Goal: Complete application form

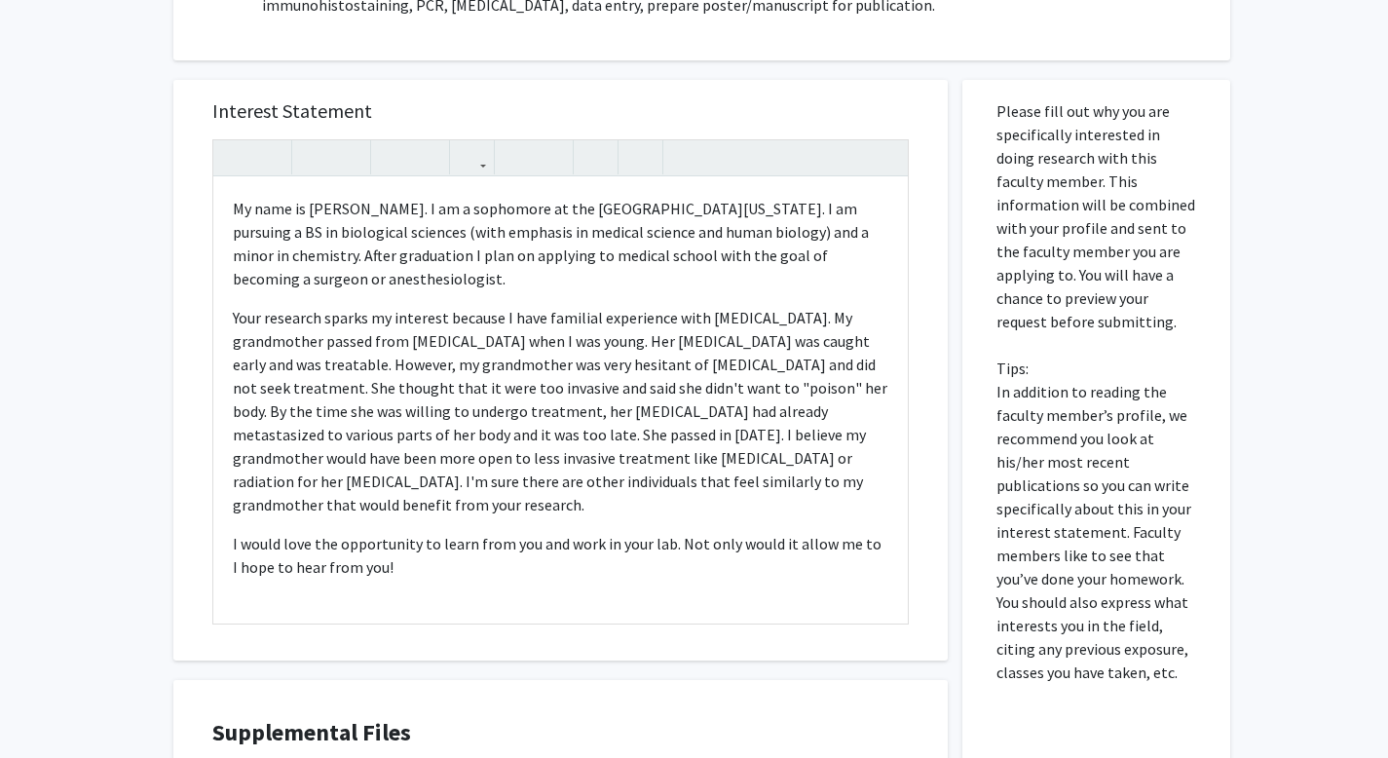
scroll to position [29, 0]
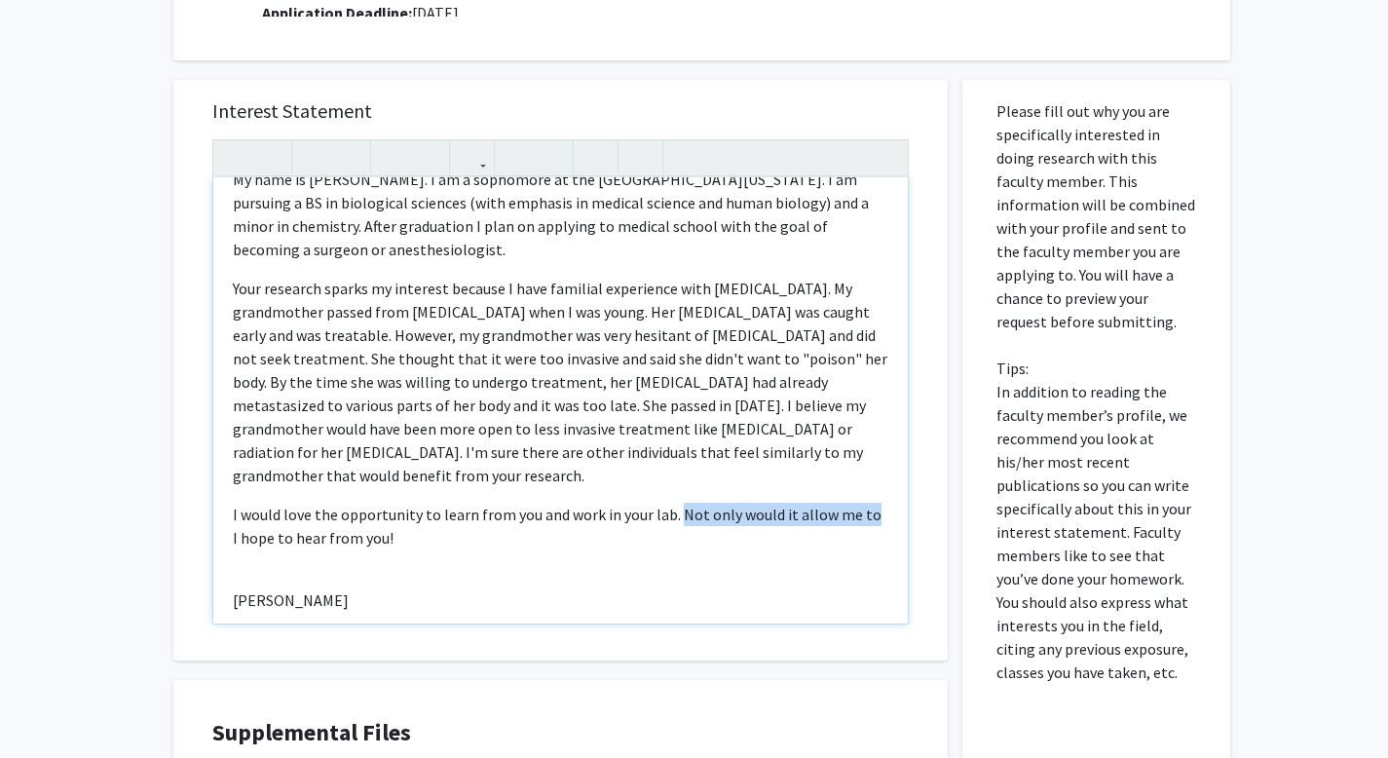
drag, startPoint x: 674, startPoint y: 513, endPoint x: 861, endPoint y: 522, distance: 187.2
click at [861, 521] on p "I would love the opportunity to learn from you and work in your lab. Not only w…" at bounding box center [560, 525] width 655 height 47
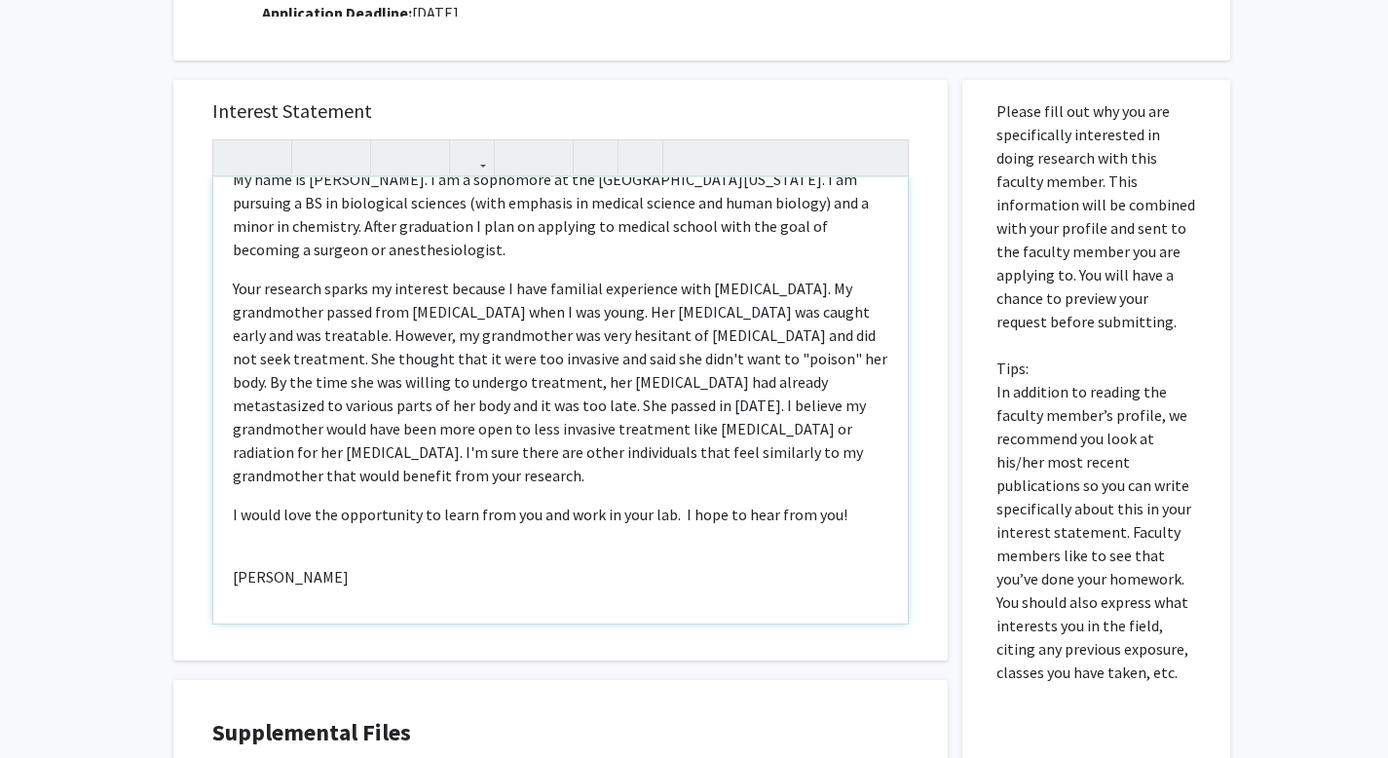
click at [389, 565] on p "[PERSON_NAME]" at bounding box center [560, 576] width 655 height 23
click at [382, 545] on div "My name is Wren Wohlenhaus. I am a sophomore at the University of Missouri. I a…" at bounding box center [560, 400] width 694 height 446
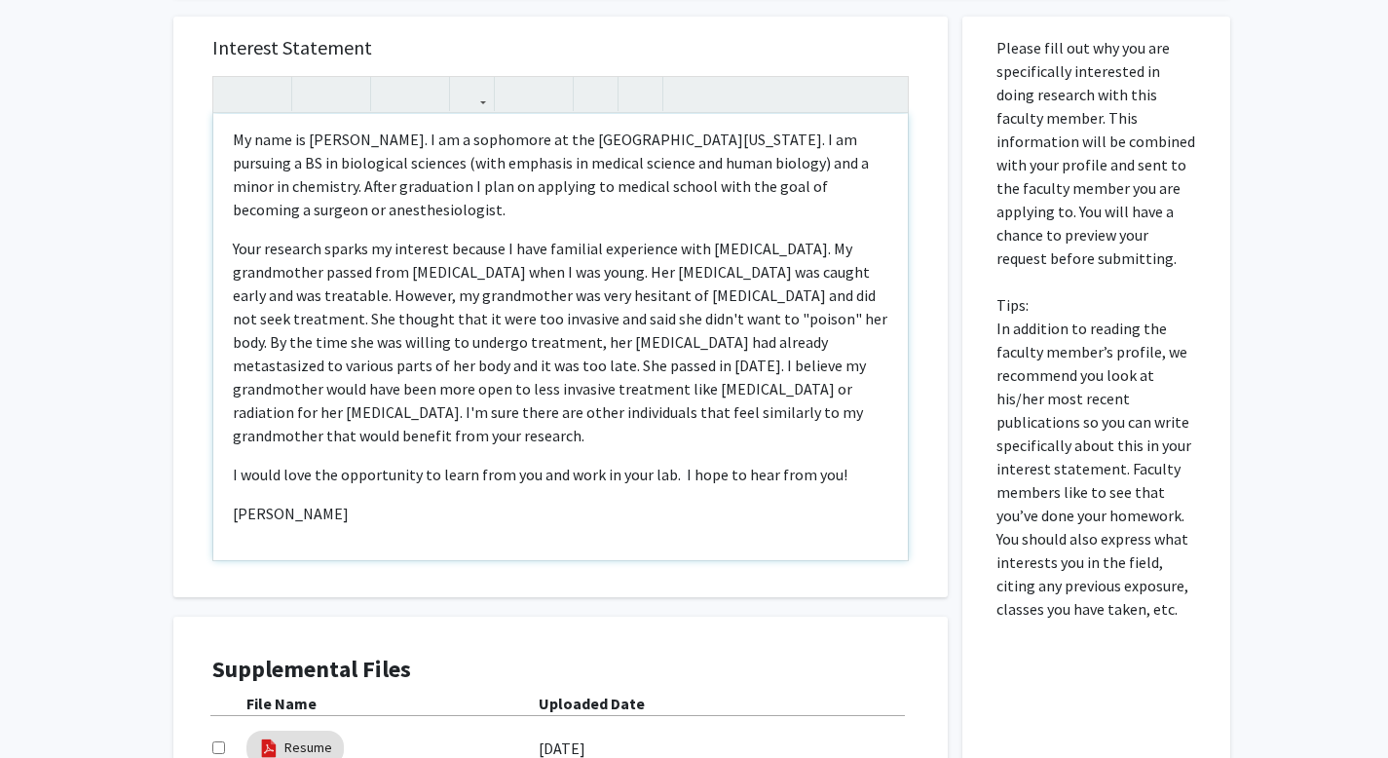
scroll to position [1031, 0]
click at [626, 515] on p "[PERSON_NAME]" at bounding box center [560, 511] width 655 height 23
drag, startPoint x: 430, startPoint y: 512, endPoint x: 227, endPoint y: 124, distance: 438.6
click at [227, 124] on div "My name is Wren Wohlenhaus. I am a sophomore at the University of Missouri. I a…" at bounding box center [560, 335] width 694 height 446
copy div "My name is Wren Wohlenhaus. I am a sophomore at the University of Missouri. I a…"
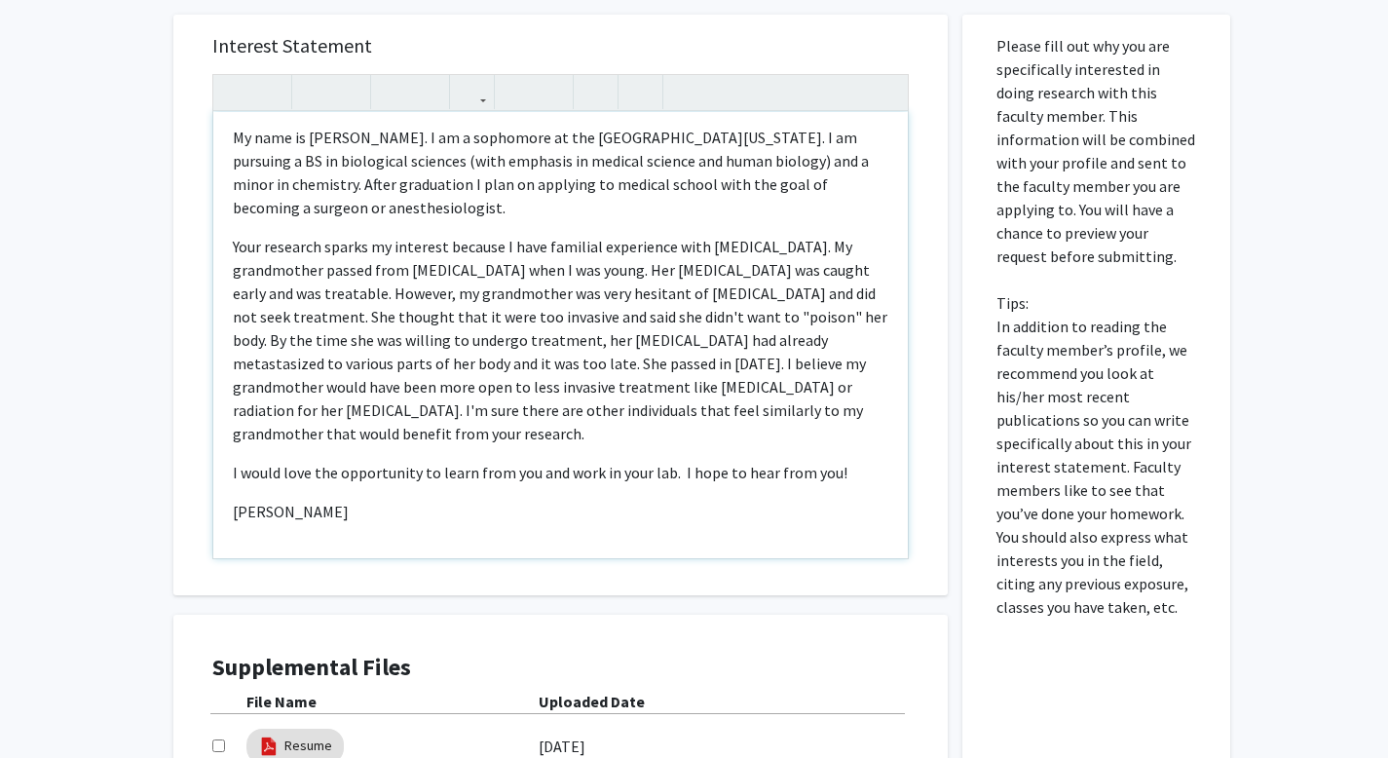
click at [393, 348] on p "Your research sparks my interest because I have familial experience with cancer…" at bounding box center [560, 340] width 655 height 210
click at [215, 414] on div "My name is Wren Wohlenhaus. I am a sophomore at the University of Missouri. I a…" at bounding box center [560, 335] width 694 height 446
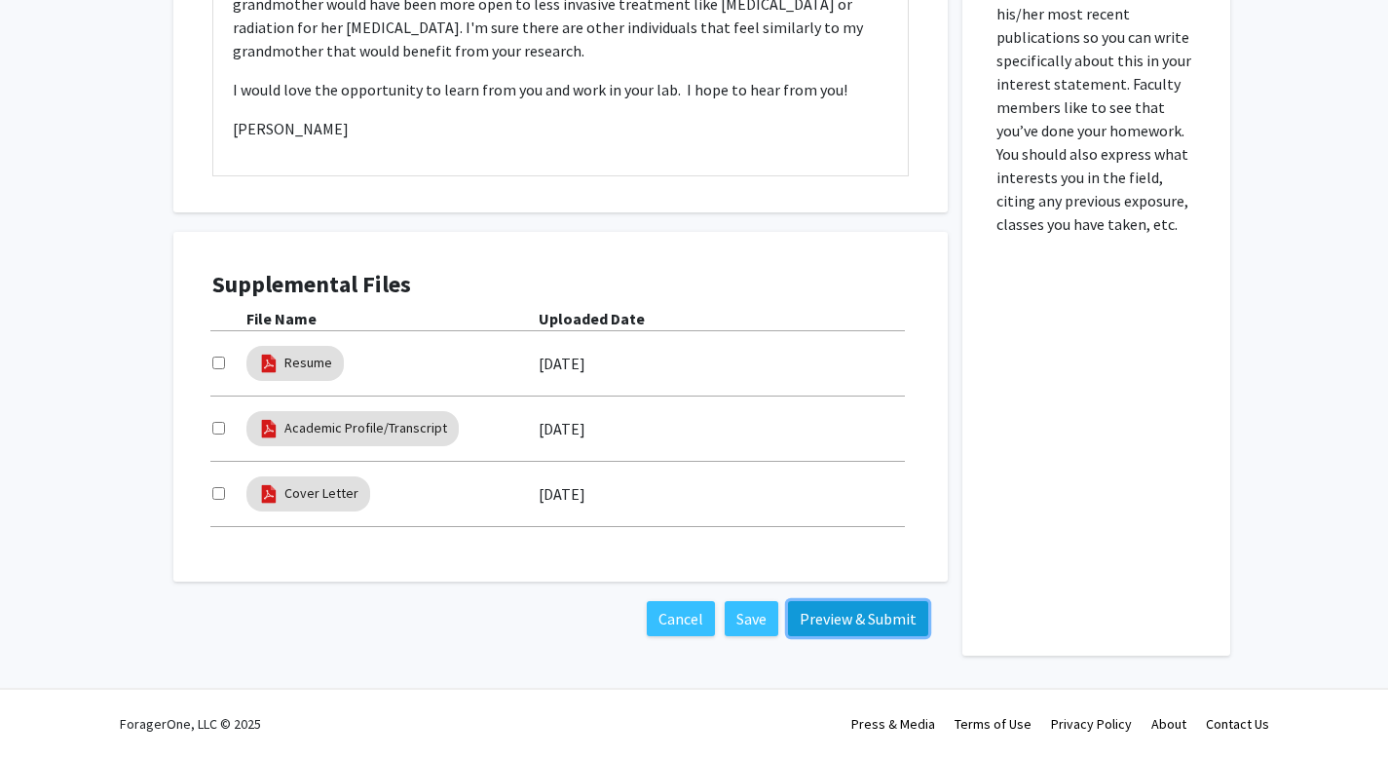
click at [903, 621] on button "Preview & Submit" at bounding box center [858, 618] width 140 height 35
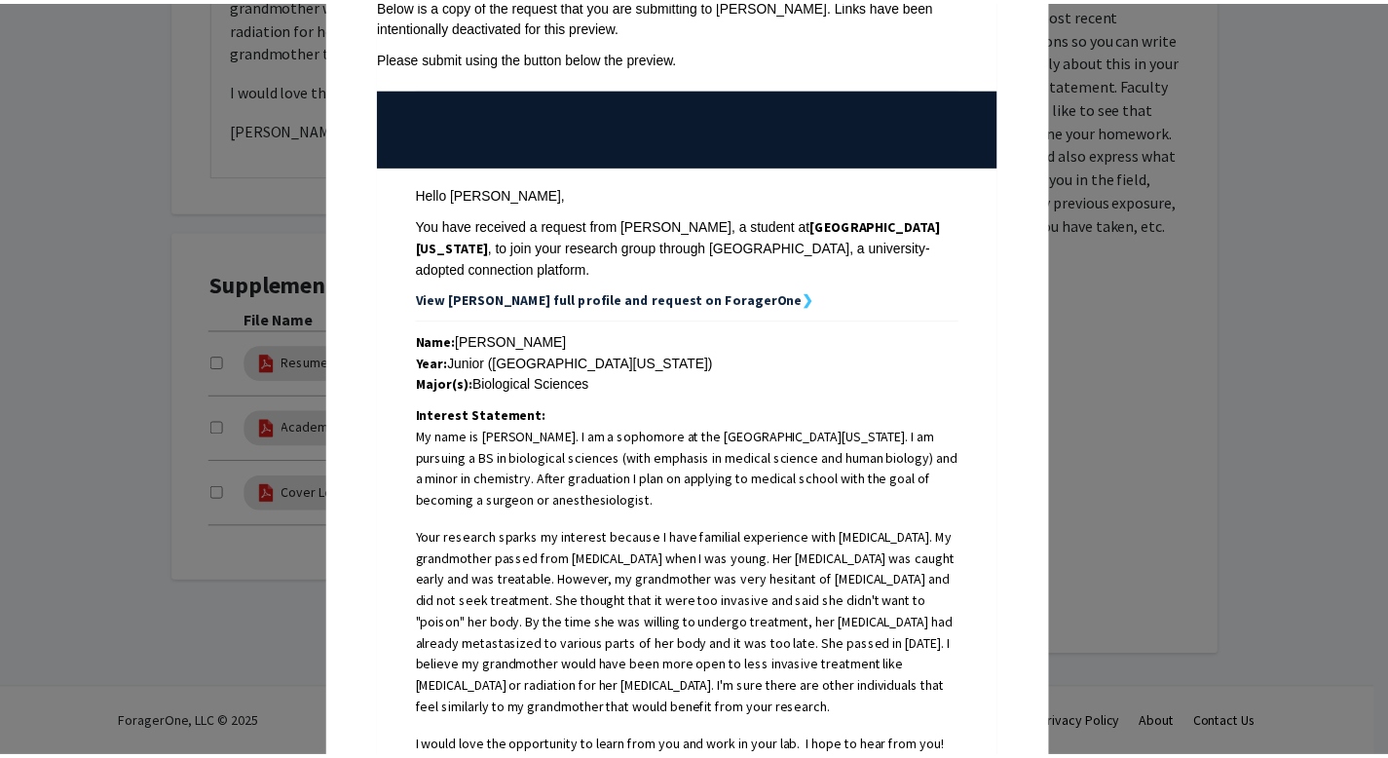
scroll to position [0, 0]
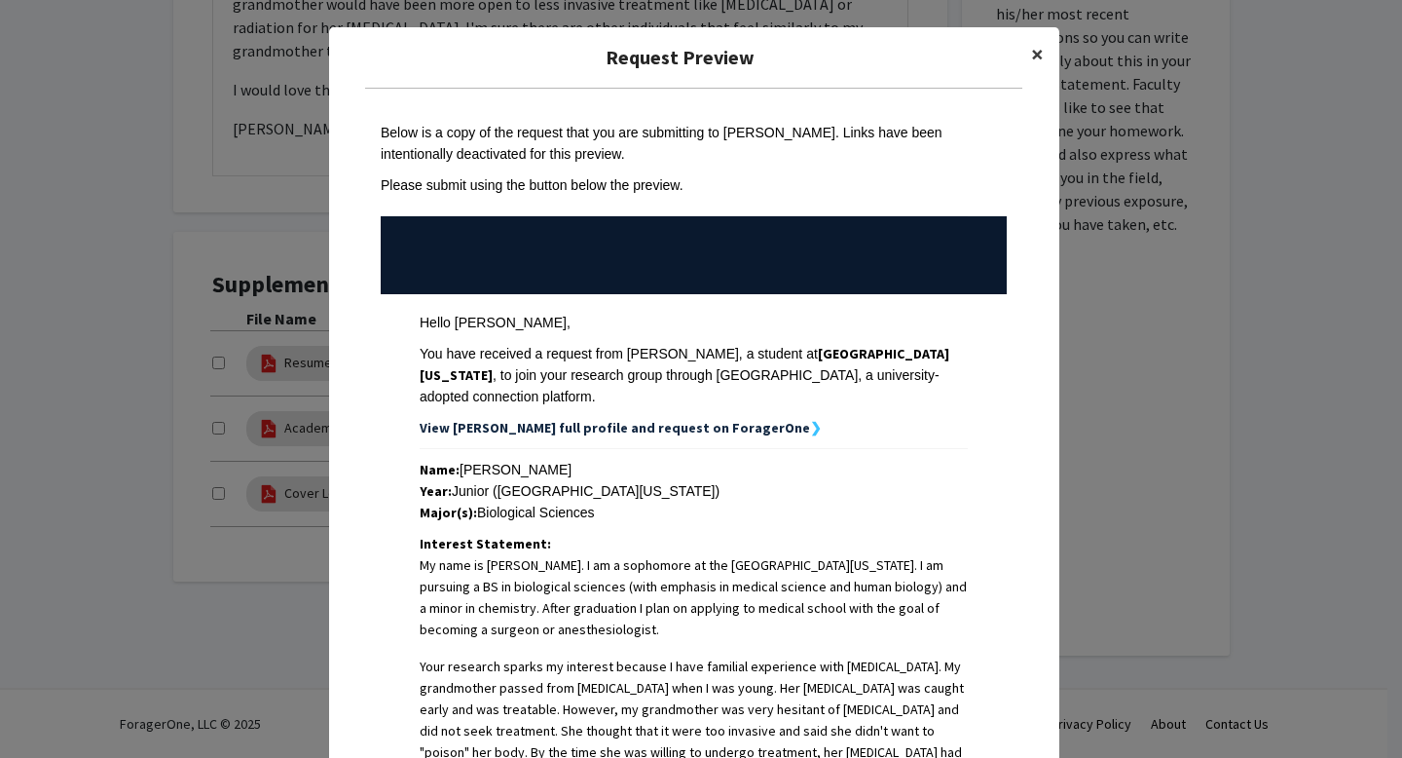
click at [1021, 57] on button "×" at bounding box center [1038, 54] width 44 height 55
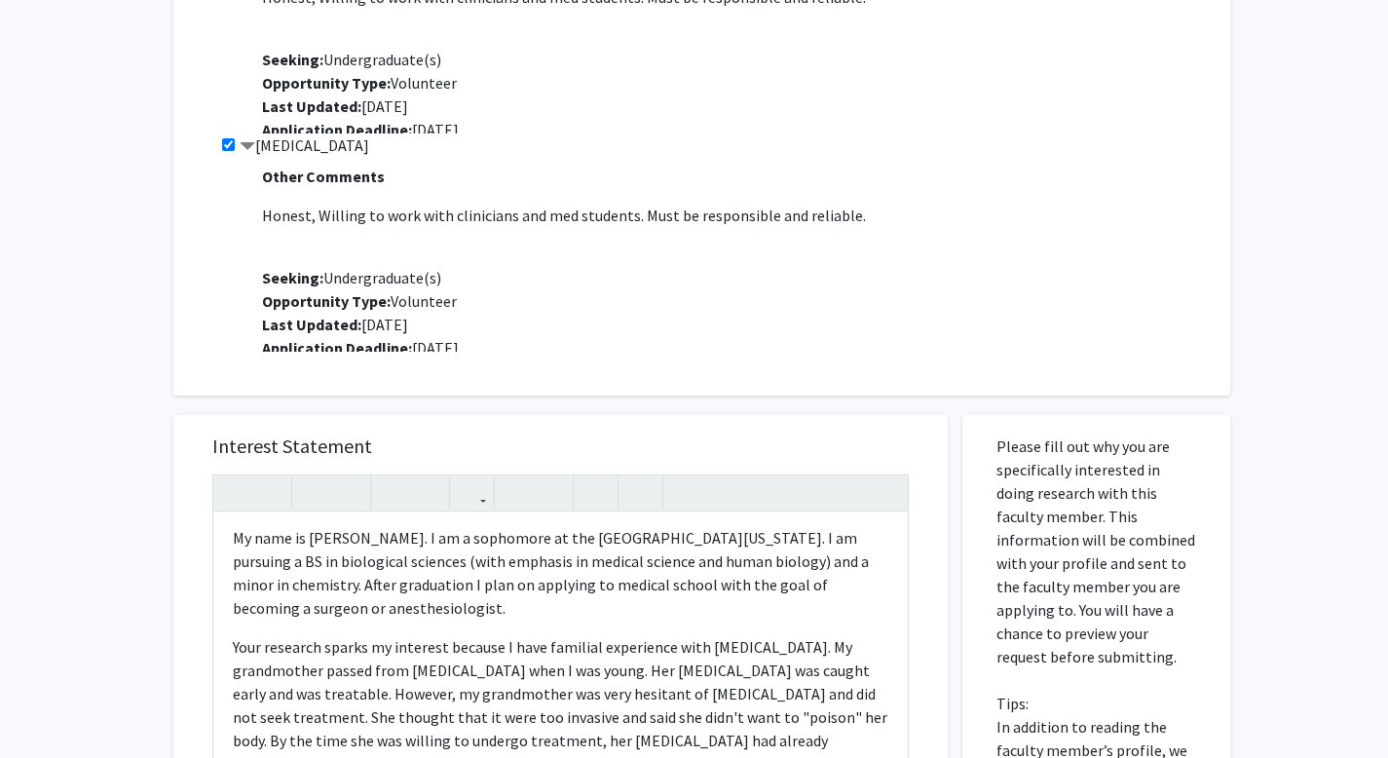
scroll to position [767, 0]
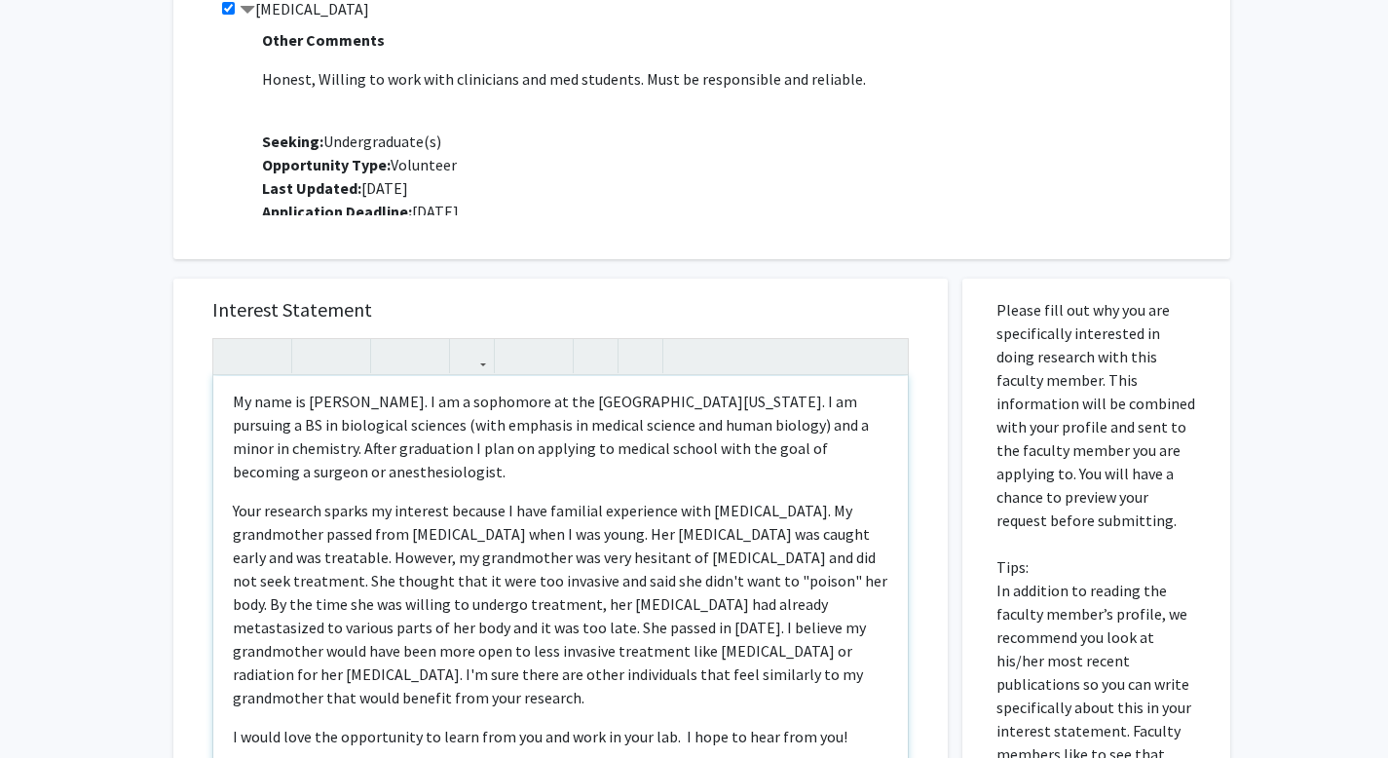
click at [496, 412] on p "My name is Wren Wohlenhaus. I am a sophomore at the University of Missouri. I a…" at bounding box center [560, 435] width 655 height 93
type textarea "<p>My name is Wren Wohlenhaus. I am a junior at the University of Missouri. I a…"
click at [649, 492] on div "My name is Wren Wohlenhaus. I am a junior at the University of Missouri. I am p…" at bounding box center [560, 599] width 694 height 446
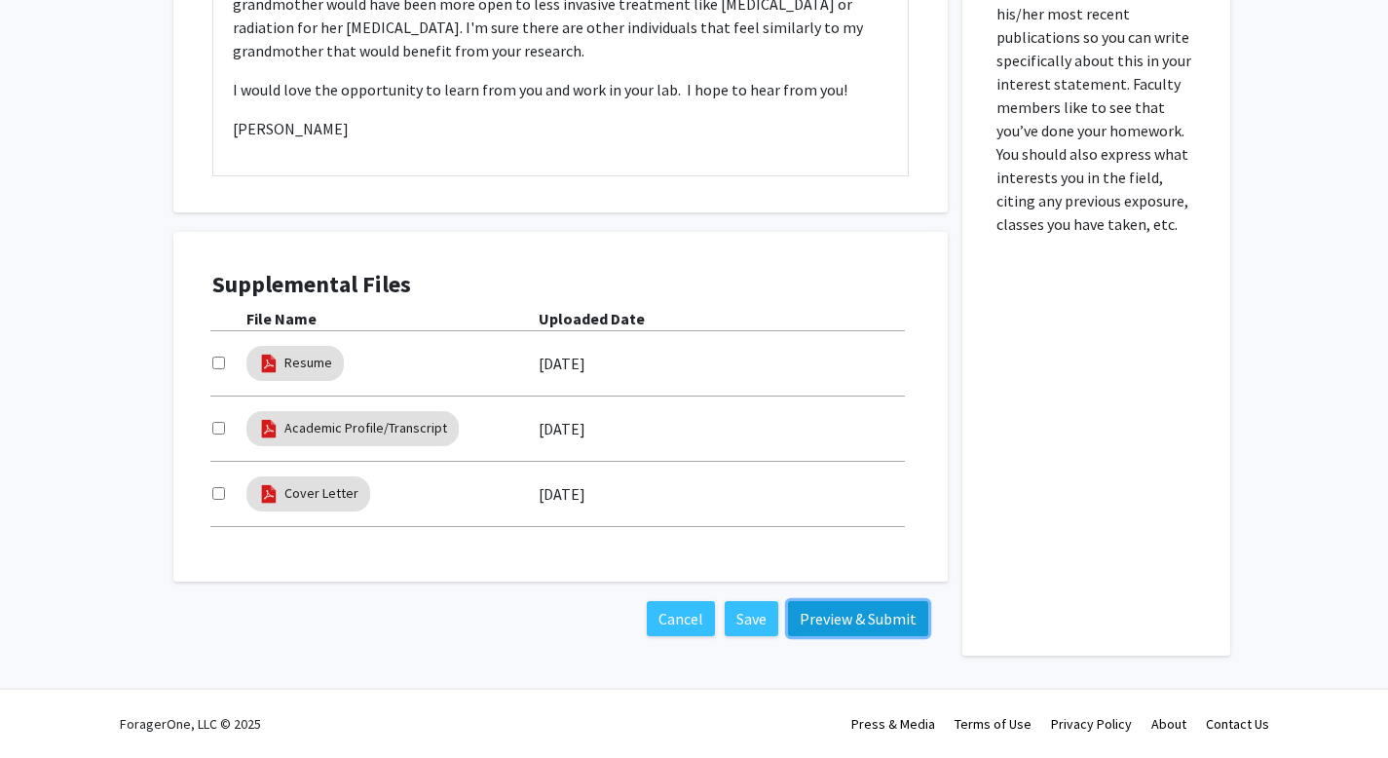
click at [859, 632] on button "Preview & Submit" at bounding box center [858, 618] width 140 height 35
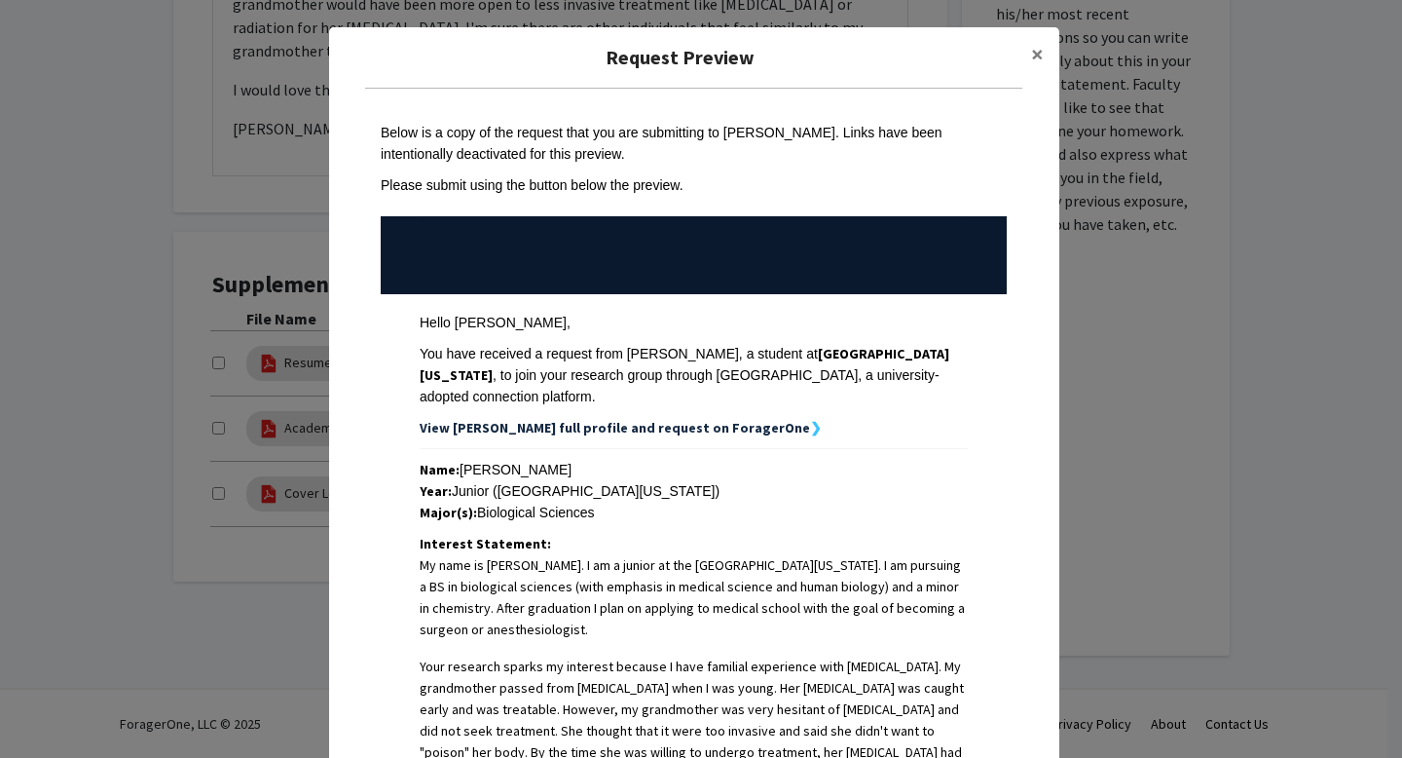
scroll to position [499, 0]
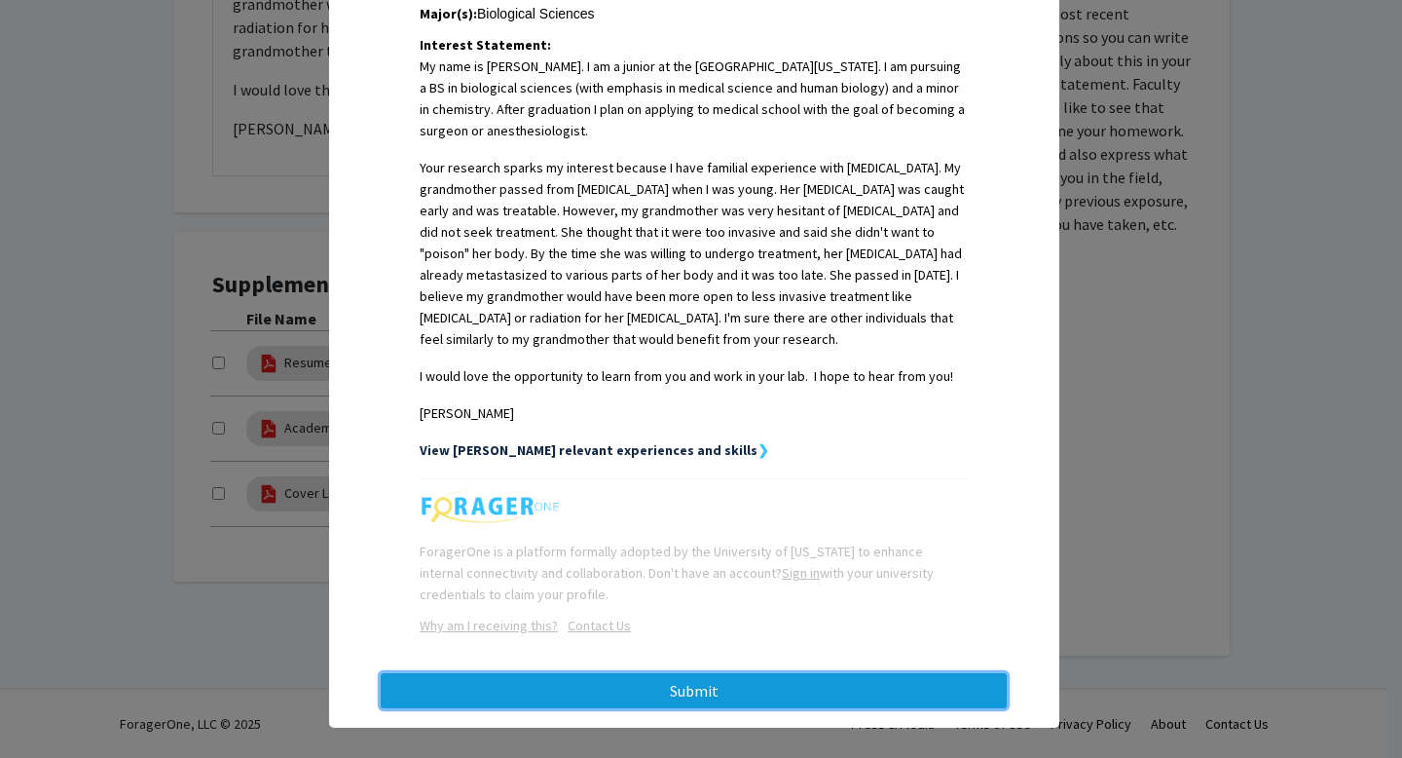
click at [711, 673] on button "Submit" at bounding box center [694, 690] width 626 height 35
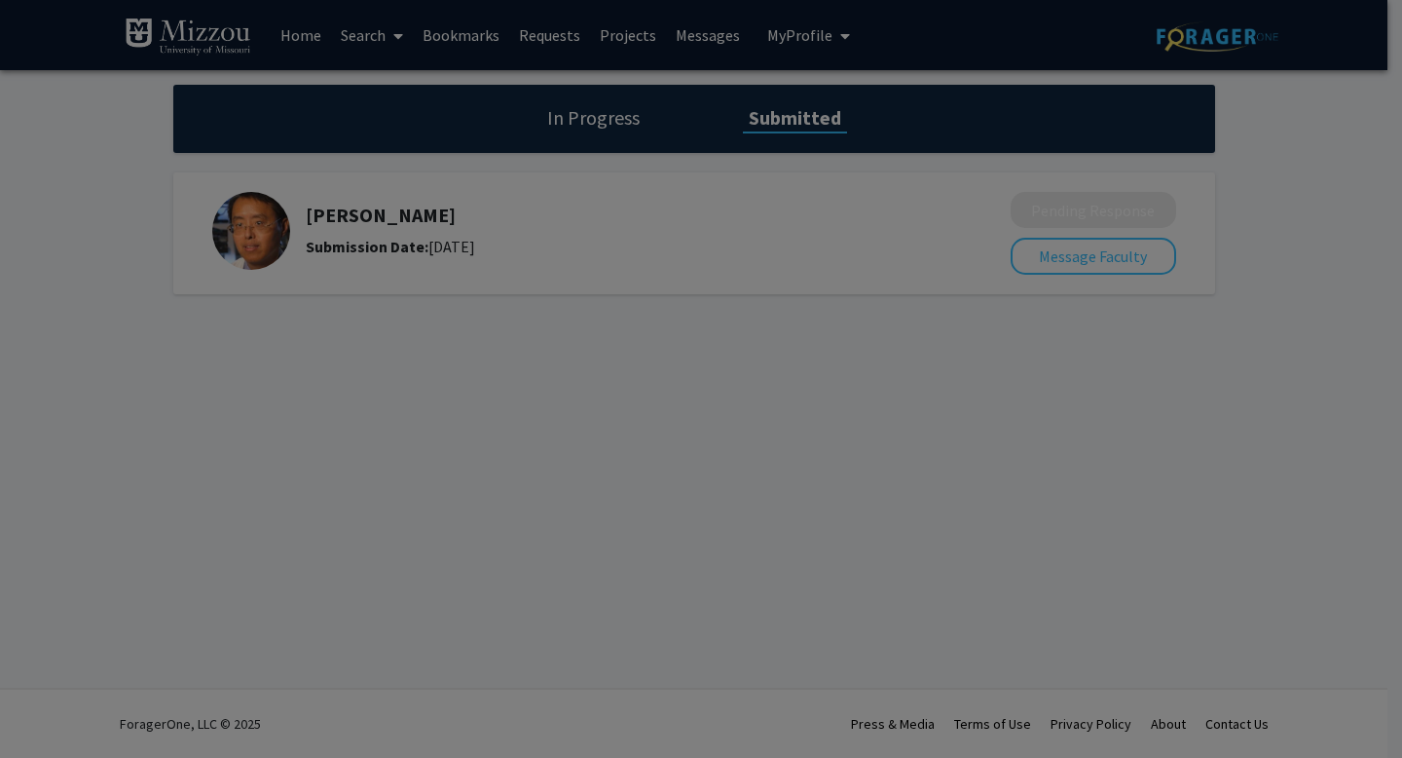
click at [413, 453] on div at bounding box center [701, 379] width 1402 height 758
click at [1124, 258] on div at bounding box center [701, 379] width 1402 height 758
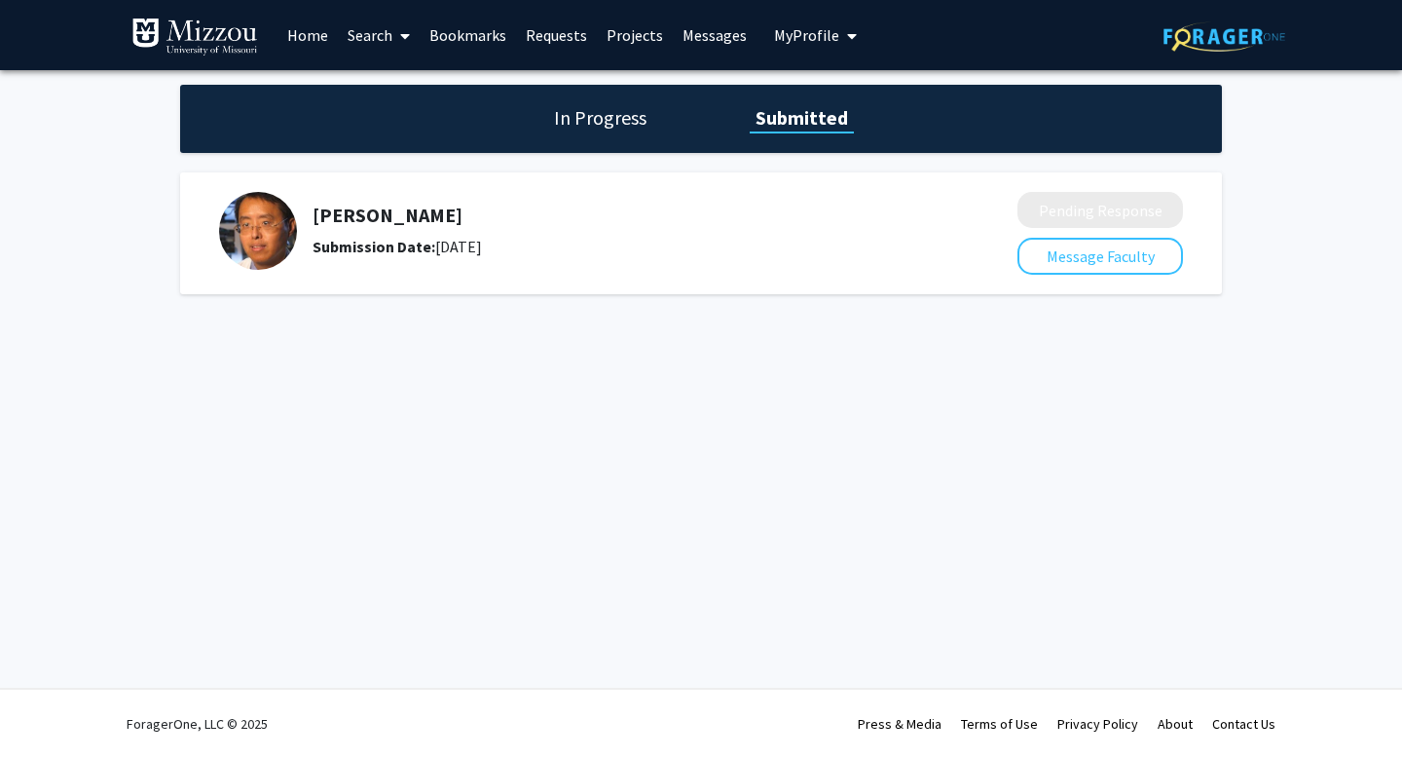
click at [370, 191] on div "Yujiang Fang Submission Date: October 15, 2025 Pending Response Message Faculty" at bounding box center [701, 233] width 1042 height 122
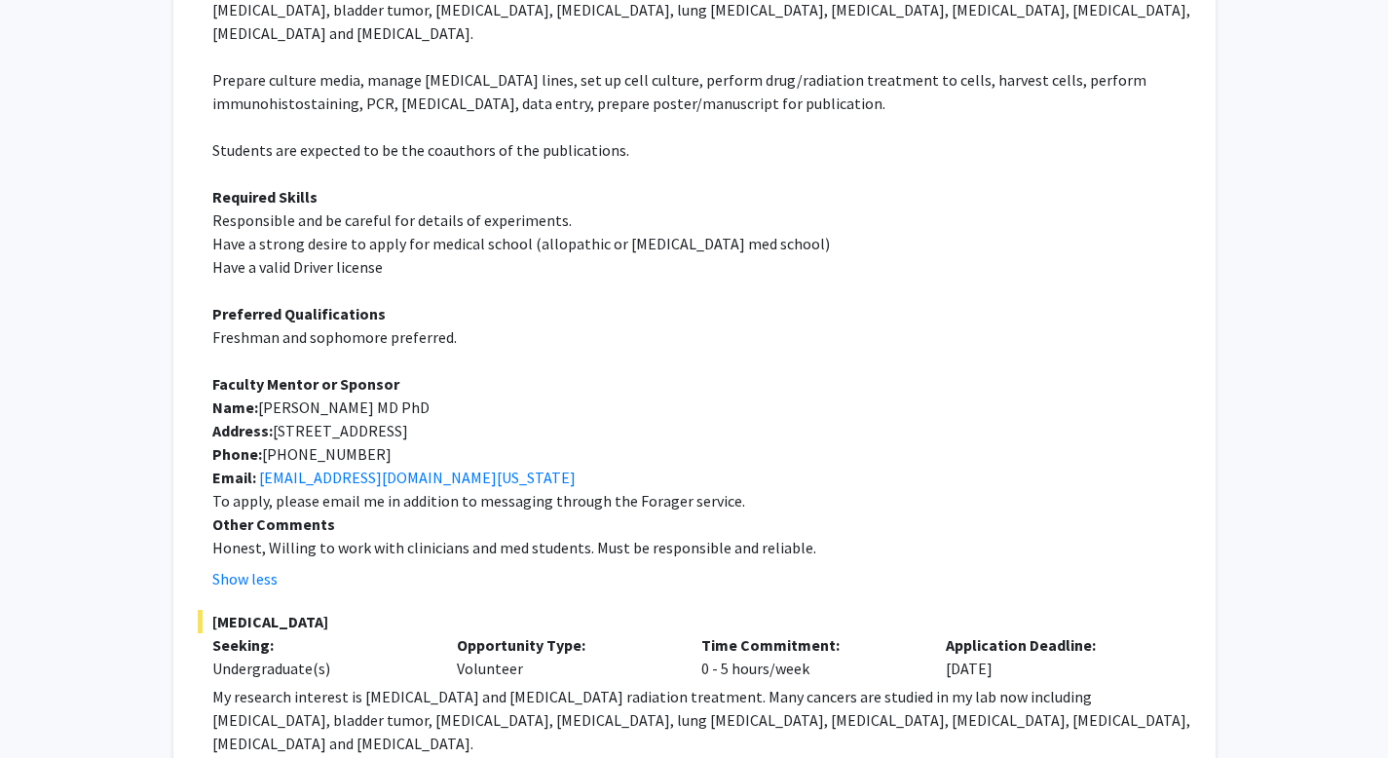
scroll to position [559, 0]
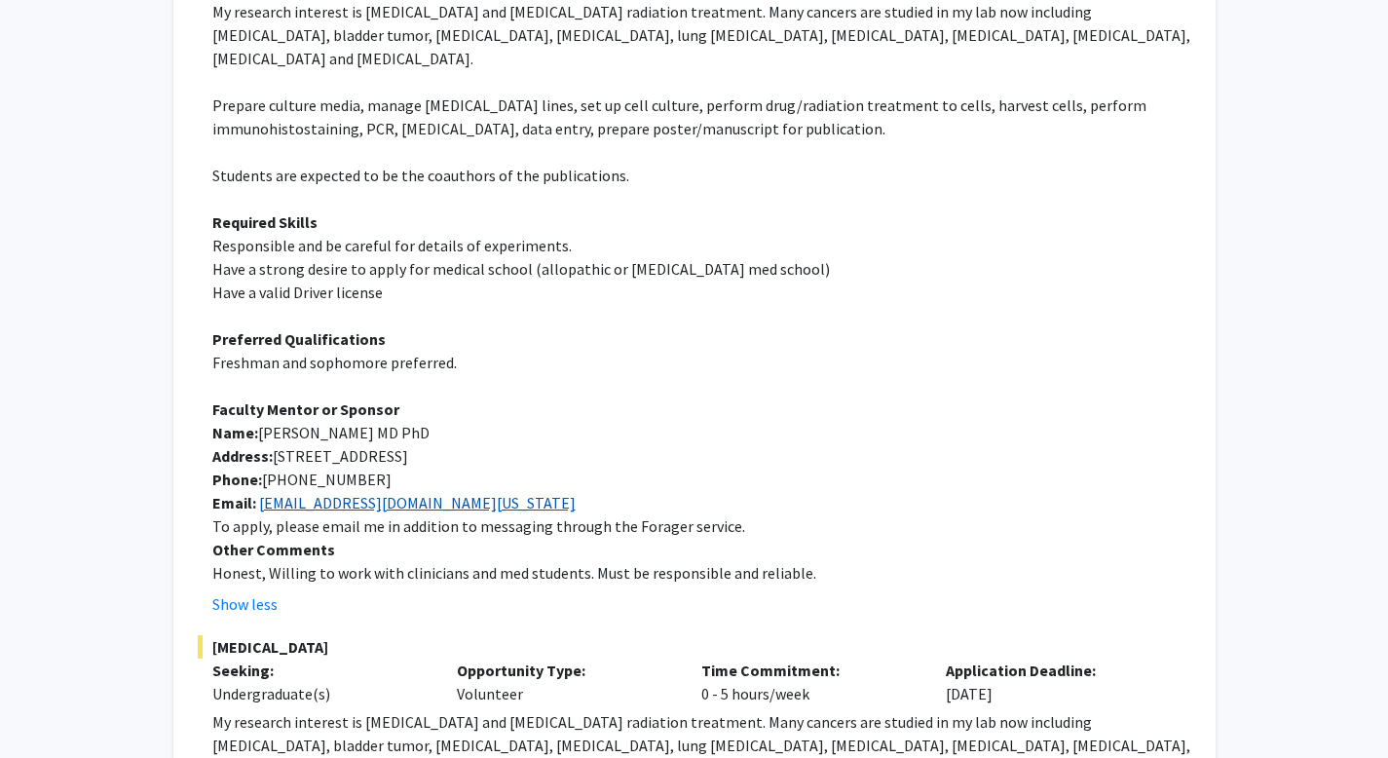
click at [323, 493] on link "[EMAIL_ADDRESS][DOMAIN_NAME][US_STATE]" at bounding box center [417, 502] width 316 height 19
click at [622, 491] on p "Email: [EMAIL_ADDRESS][DOMAIN_NAME][US_STATE]" at bounding box center [701, 502] width 979 height 23
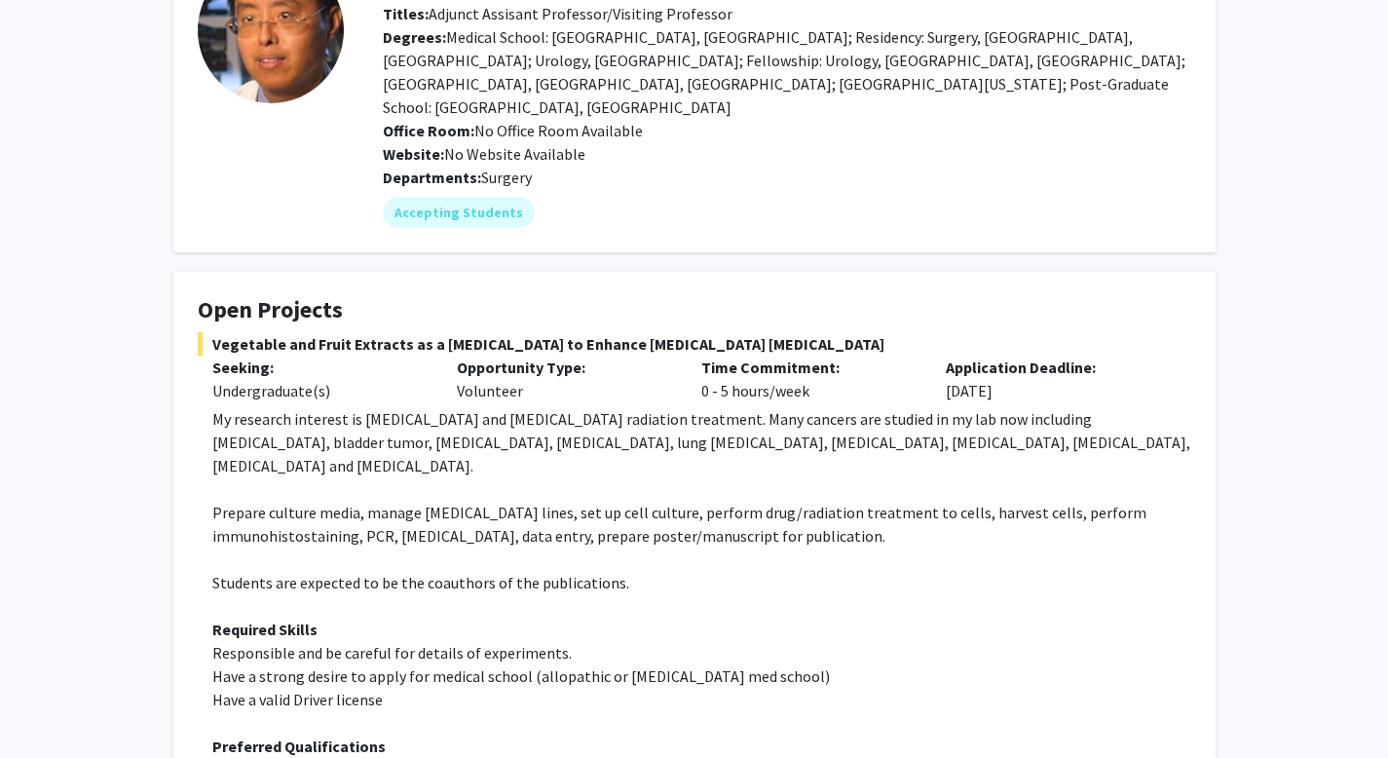
scroll to position [162, 0]
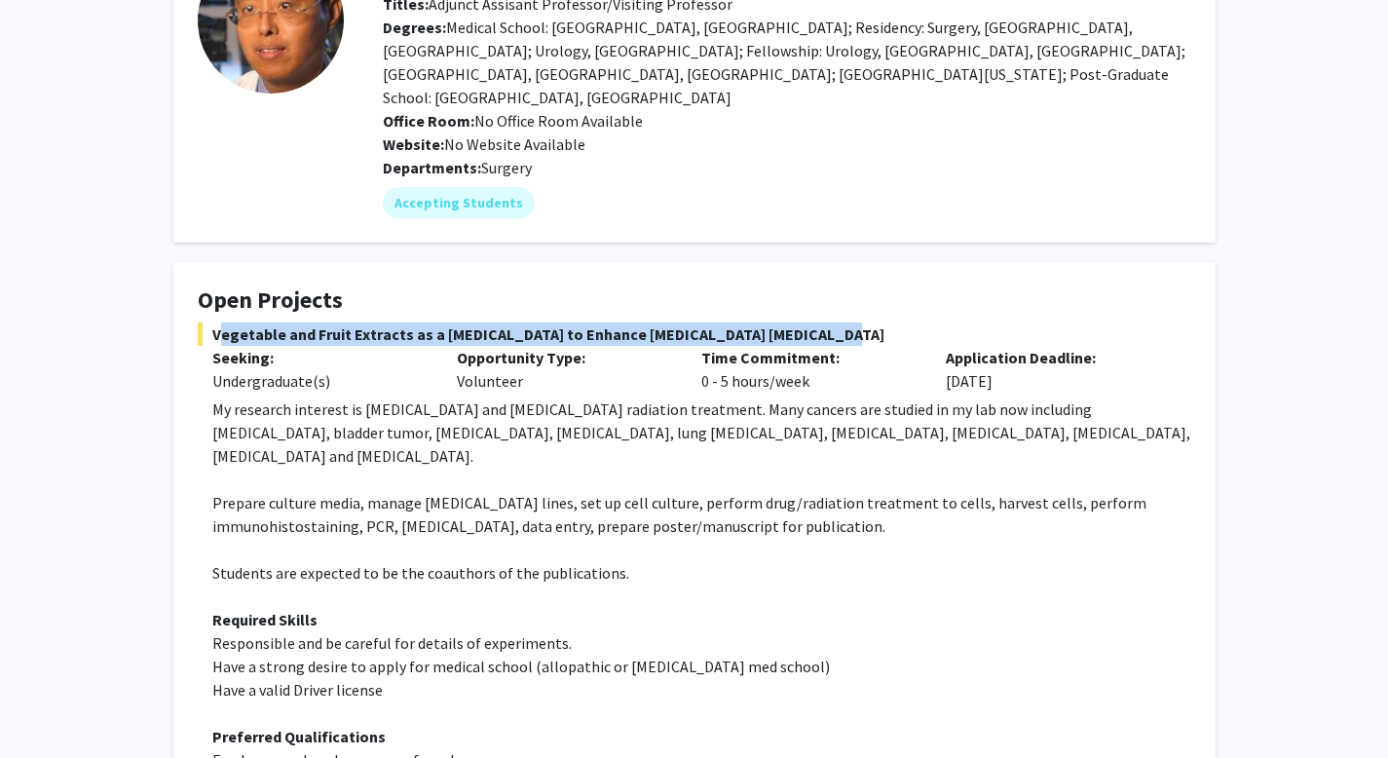
drag, startPoint x: 213, startPoint y: 310, endPoint x: 810, endPoint y: 300, distance: 597.0
click at [810, 322] on span "Vegetable and Fruit Extracts as a [MEDICAL_DATA] to Enhance [MEDICAL_DATA] [MED…" at bounding box center [694, 333] width 993 height 23
copy span "Vegetable and Fruit Extracts as a [MEDICAL_DATA] to Enhance [MEDICAL_DATA] [MED…"
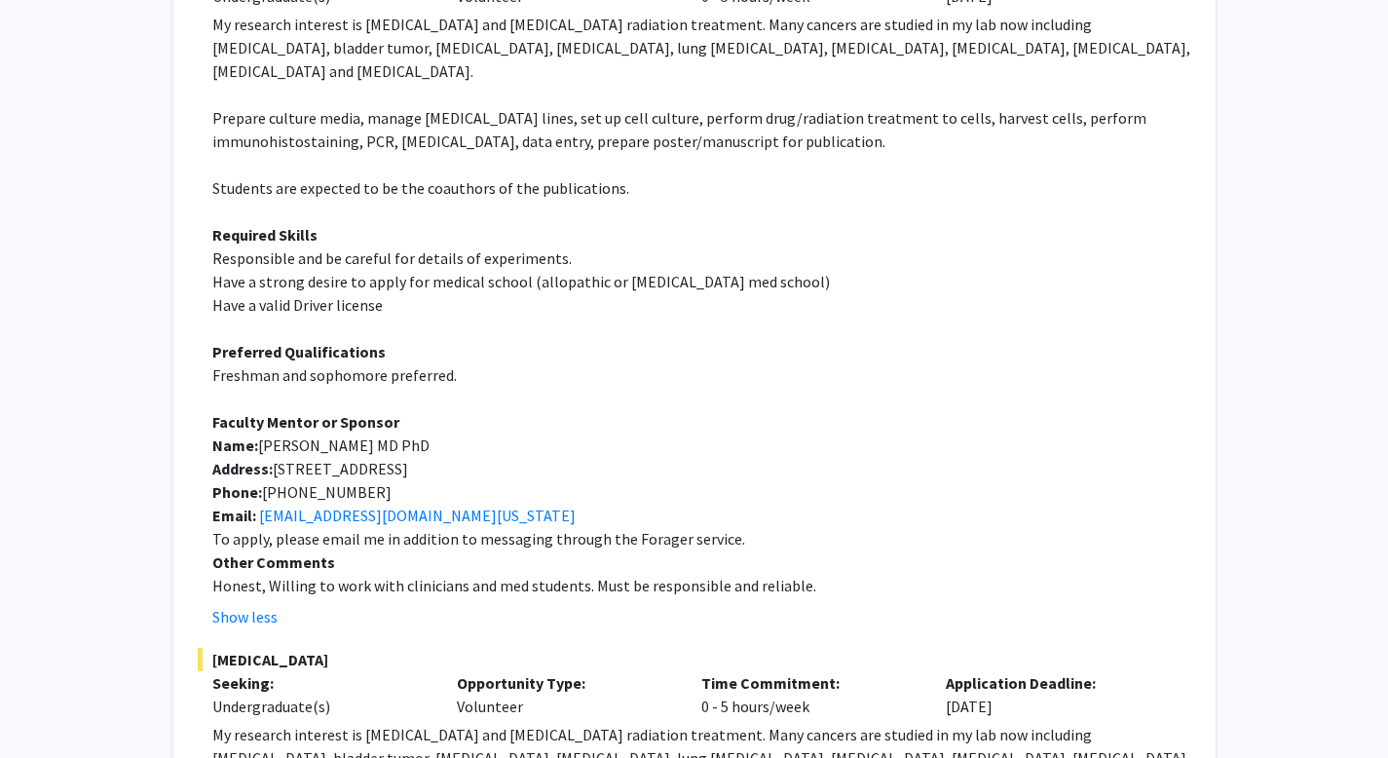
scroll to position [543, 0]
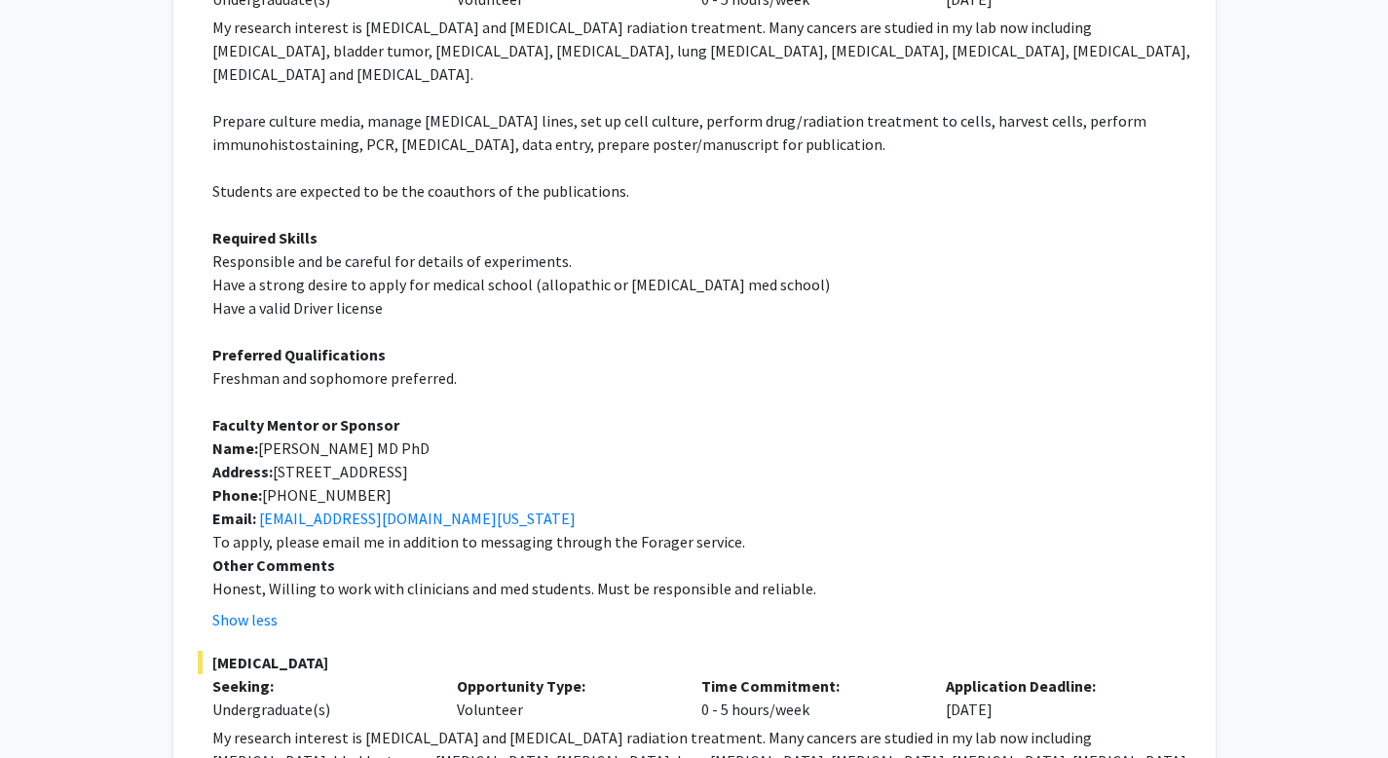
drag, startPoint x: 215, startPoint y: 617, endPoint x: 414, endPoint y: 613, distance: 198.7
click at [414, 650] on span "[MEDICAL_DATA]" at bounding box center [694, 661] width 993 height 23
copy span "[MEDICAL_DATA]"
